Goal: Find specific page/section: Find specific page/section

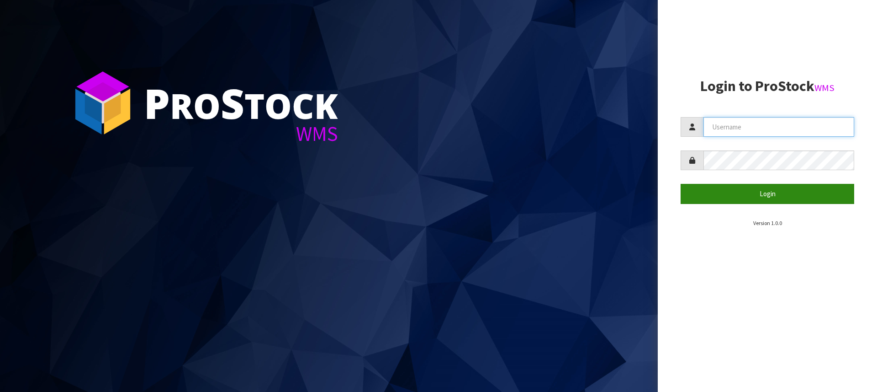
type input "[PERSON_NAME][EMAIL_ADDRESS][DOMAIN_NAME]"
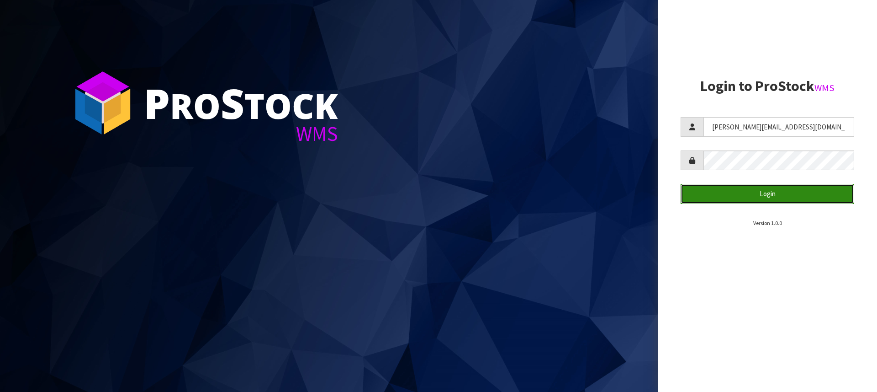
click at [807, 194] on button "Login" at bounding box center [768, 194] width 174 height 20
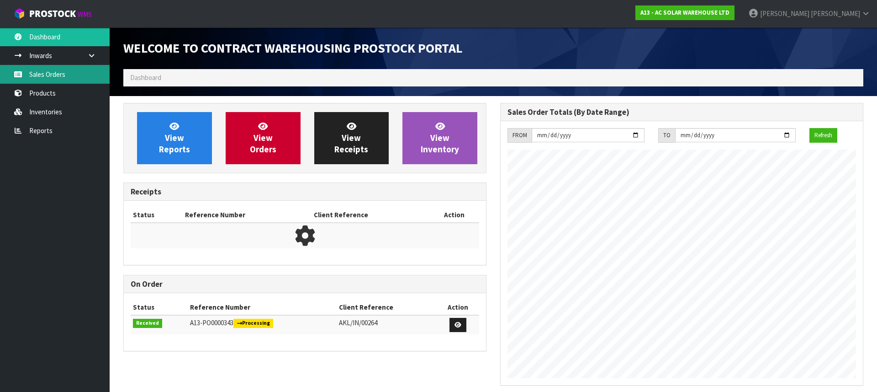
scroll to position [546, 377]
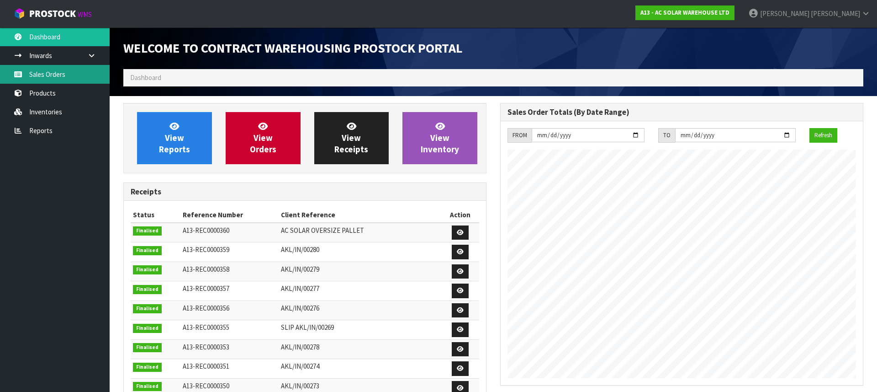
click at [40, 73] on link "Sales Orders" at bounding box center [55, 74] width 110 height 19
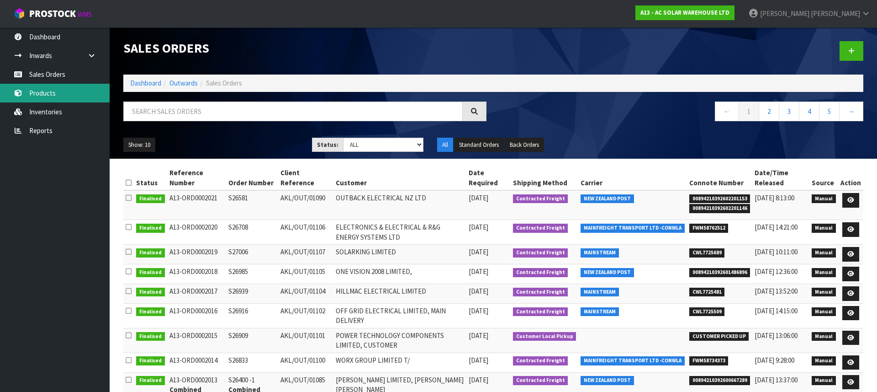
click at [37, 98] on link "Products" at bounding box center [55, 93] width 110 height 19
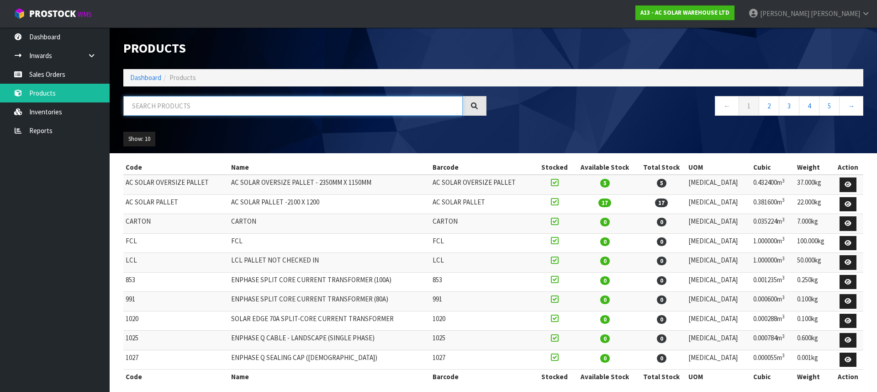
click at [228, 103] on input "text" at bounding box center [293, 106] width 340 height 20
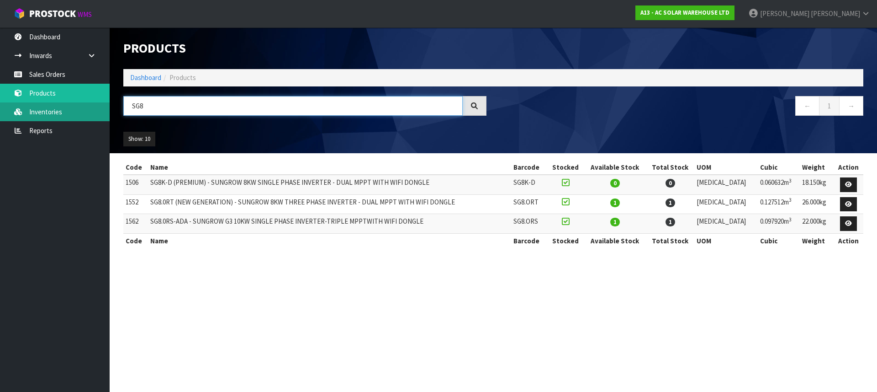
type input "SG8"
